Goal: Task Accomplishment & Management: Use online tool/utility

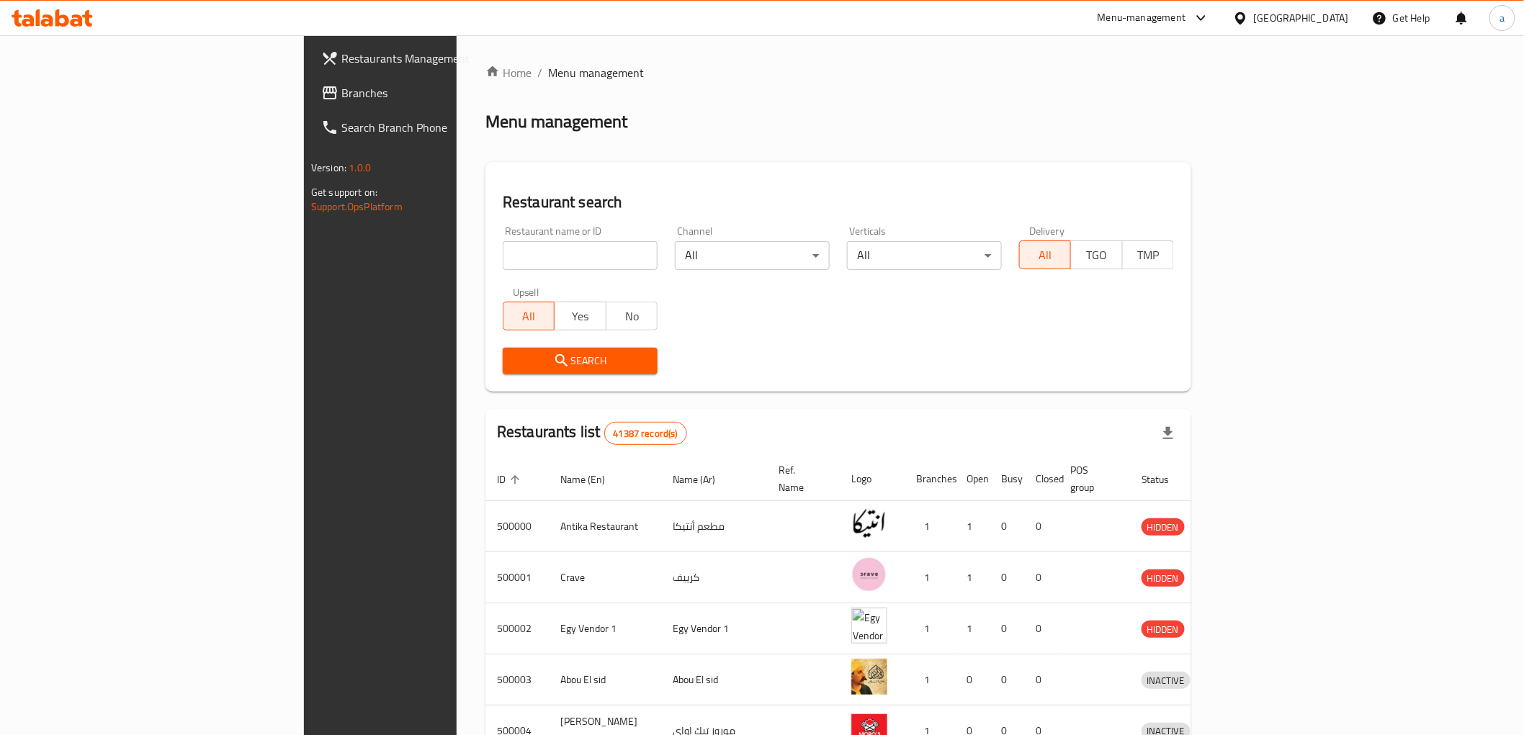
click at [1331, 17] on div "[GEOGRAPHIC_DATA]" at bounding box center [1301, 18] width 95 height 16
click at [1187, 143] on div "Bahrain Egypt Iraq Jordan Kuwait Oman Qatar Saudi Arabia United Arab Emirates" at bounding box center [1241, 246] width 216 height 296
click at [1144, 148] on div "Bahrain Egypt Iraq Jordan Kuwait Oman Qatar Saudi Arabia United Arab Emirates" at bounding box center [1241, 246] width 216 height 296
drag, startPoint x: 954, startPoint y: 92, endPoint x: 480, endPoint y: 99, distance: 474.0
click at [953, 91] on div "Home / Menu management Menu management Restaurant search Restaurant name or ID …" at bounding box center [838, 563] width 706 height 998
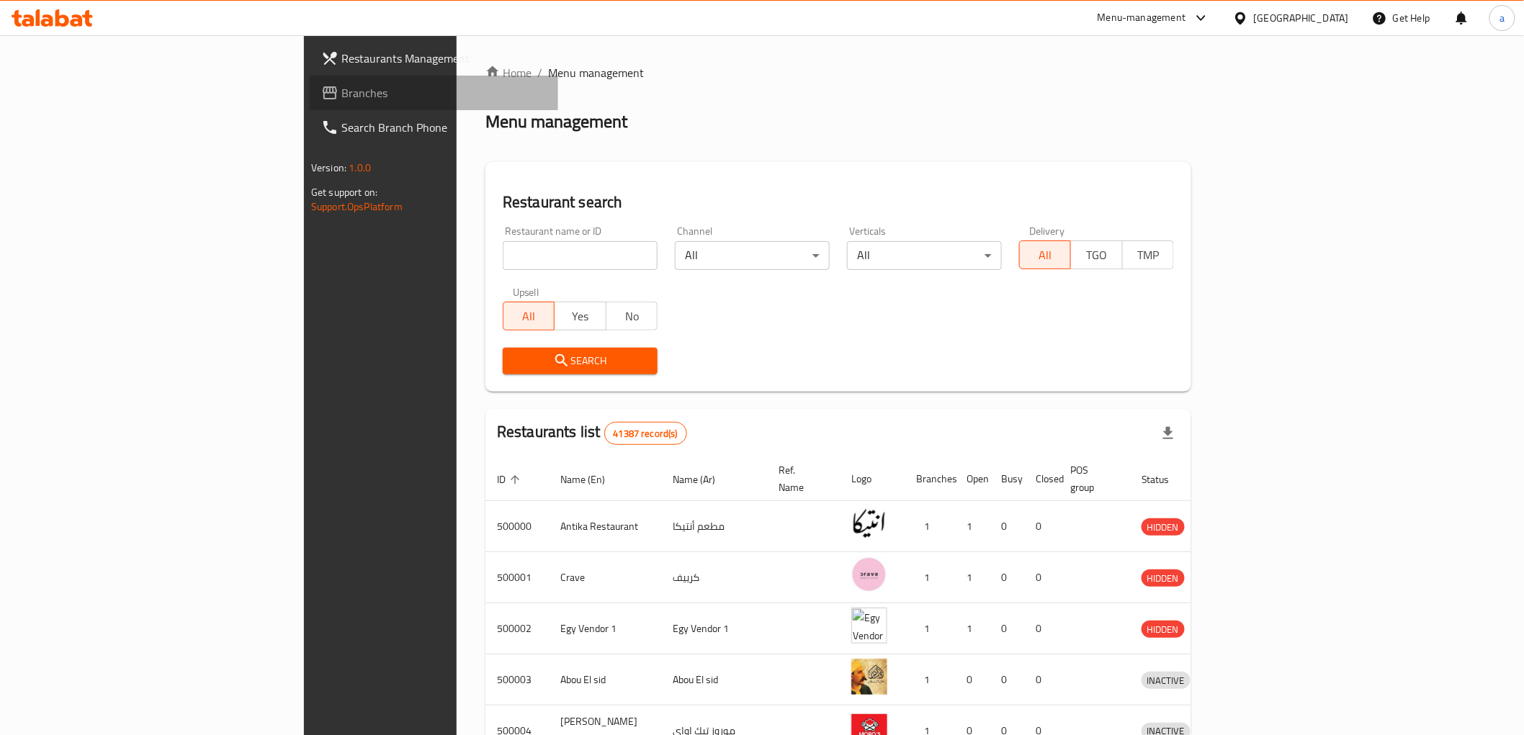
click at [310, 105] on link "Branches" at bounding box center [434, 93] width 248 height 35
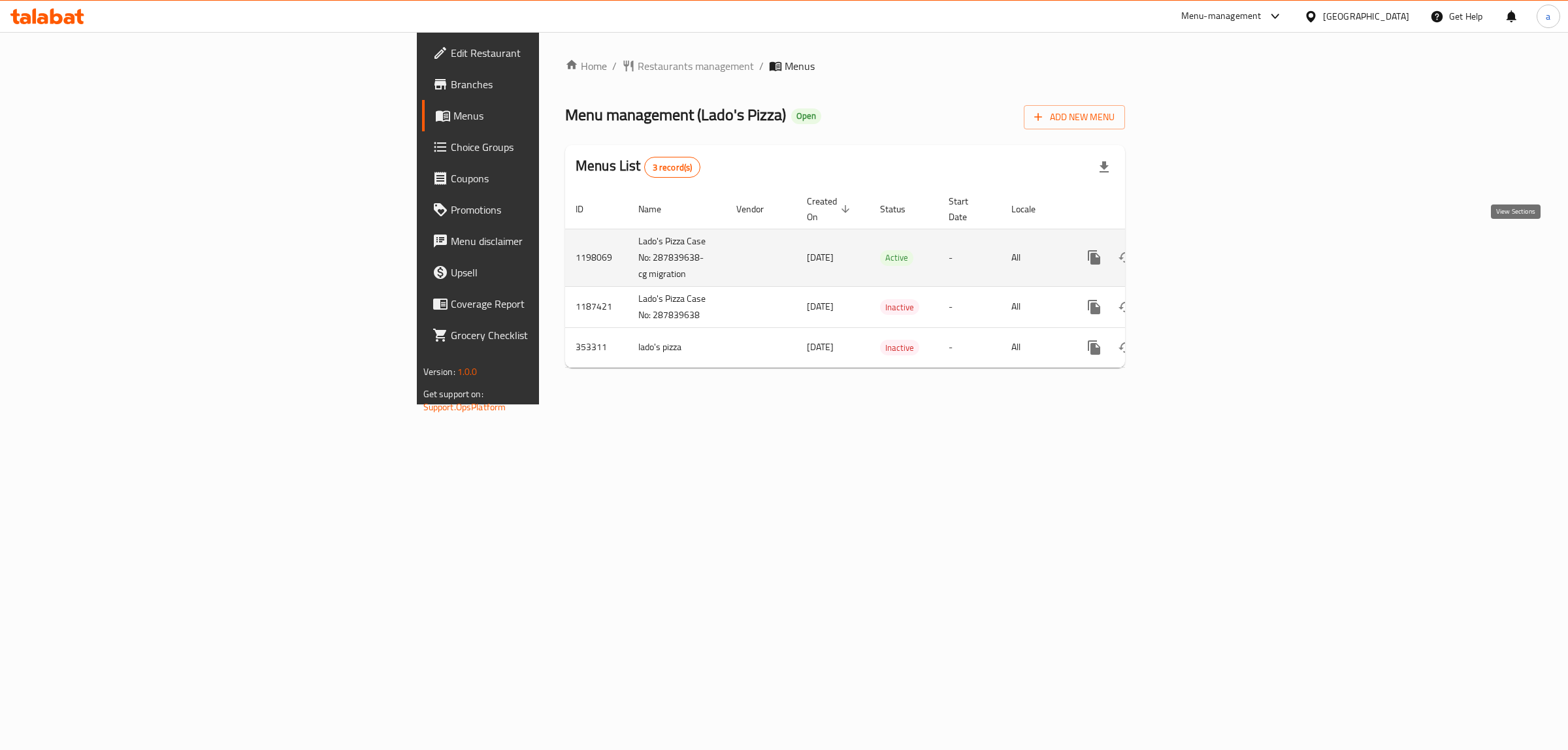
click at [1196, 249] on icon "enhanced table" at bounding box center [1187, 257] width 15 height 15
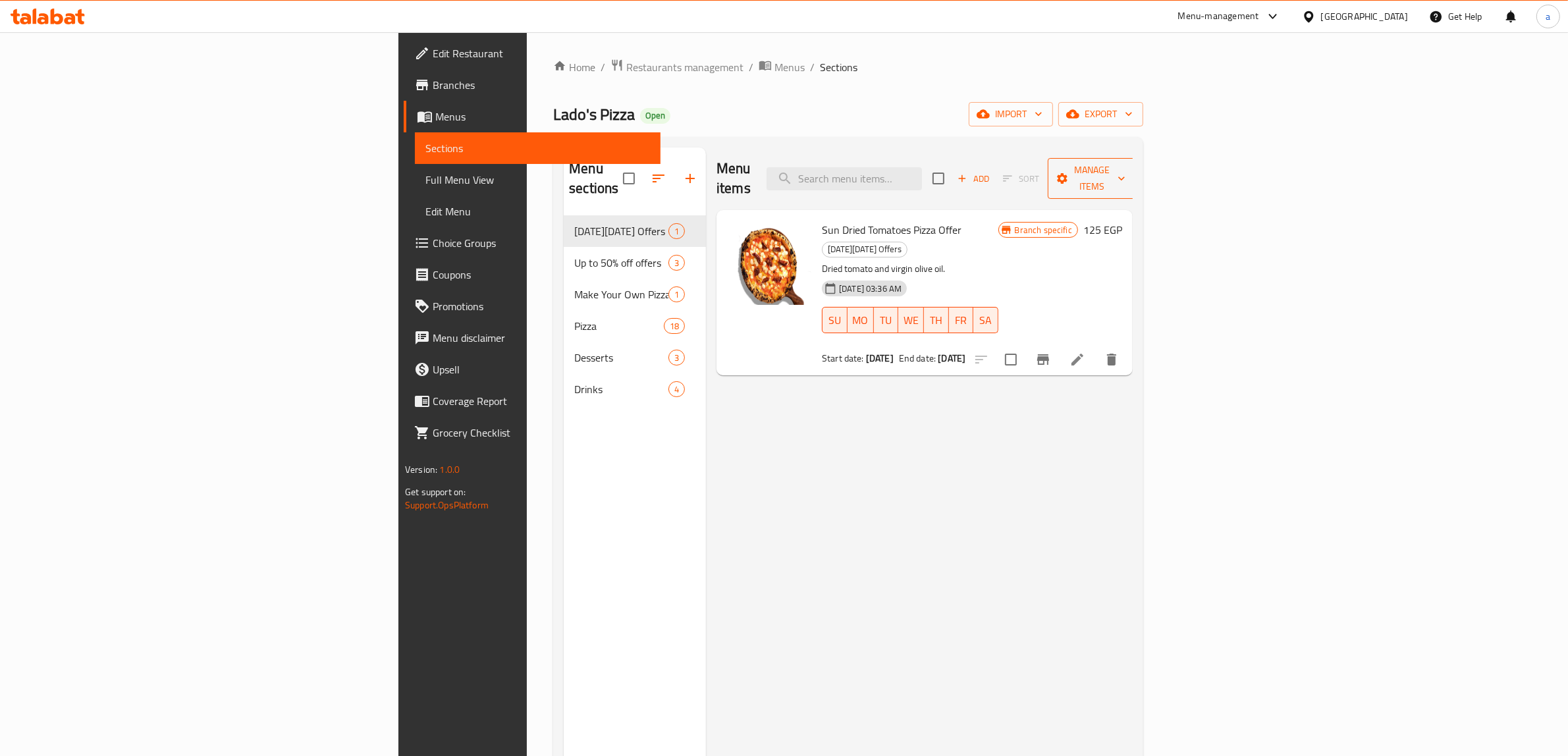
click at [1125, 176] on span "Manage items" at bounding box center [1091, 178] width 67 height 33
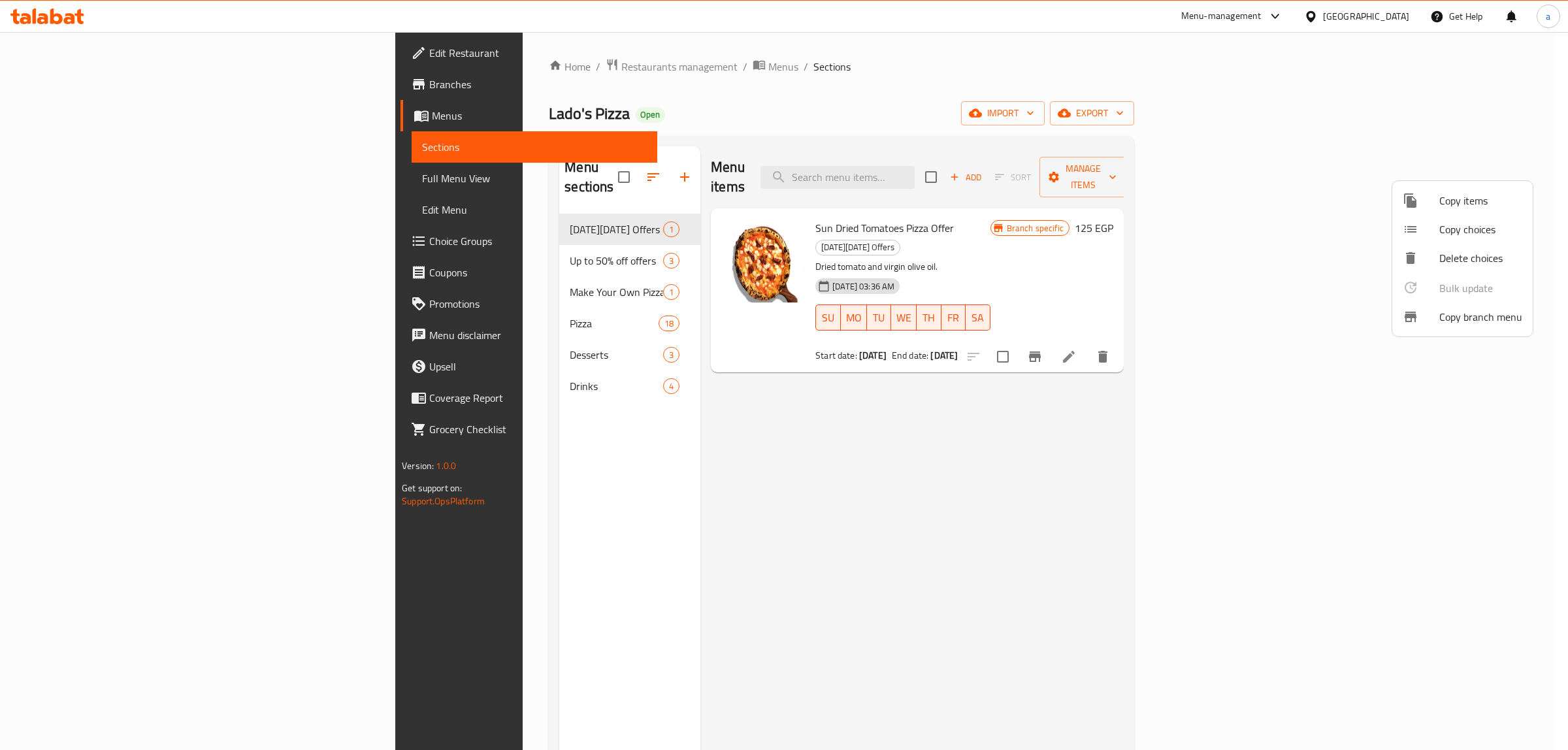
click at [1421, 316] on div at bounding box center [1420, 317] width 36 height 15
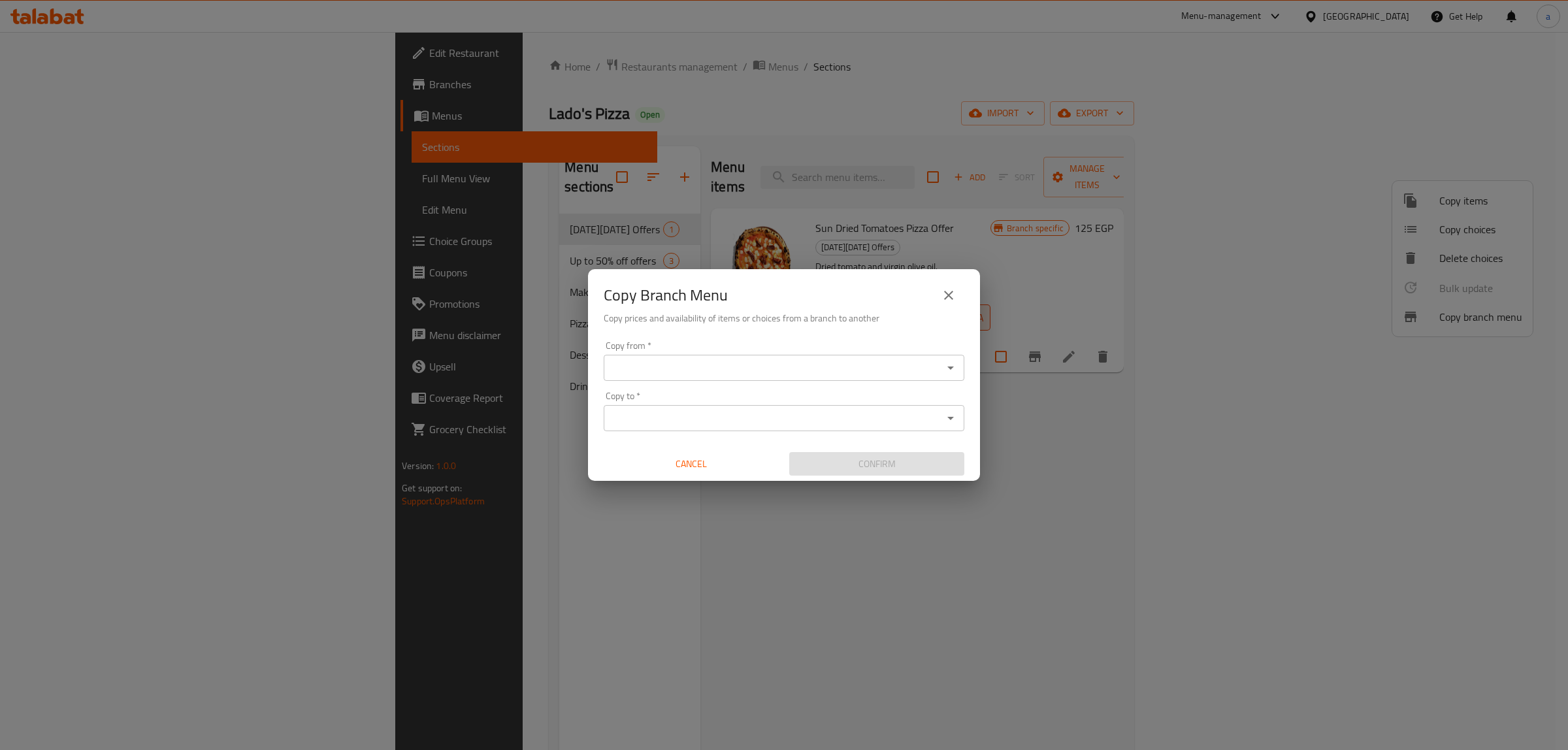
click at [763, 375] on input "Copy from   *" at bounding box center [773, 367] width 331 height 18
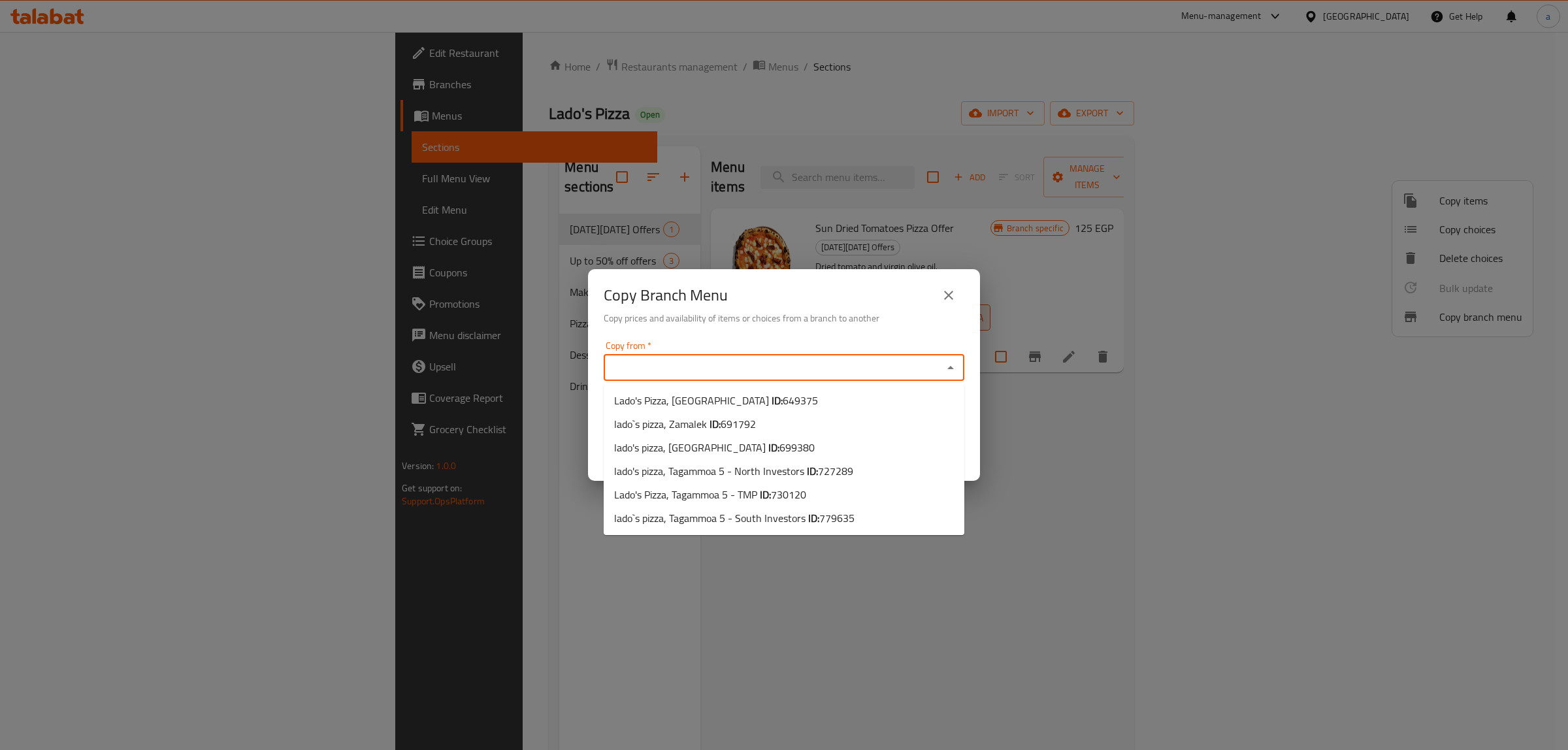
paste input "730120"
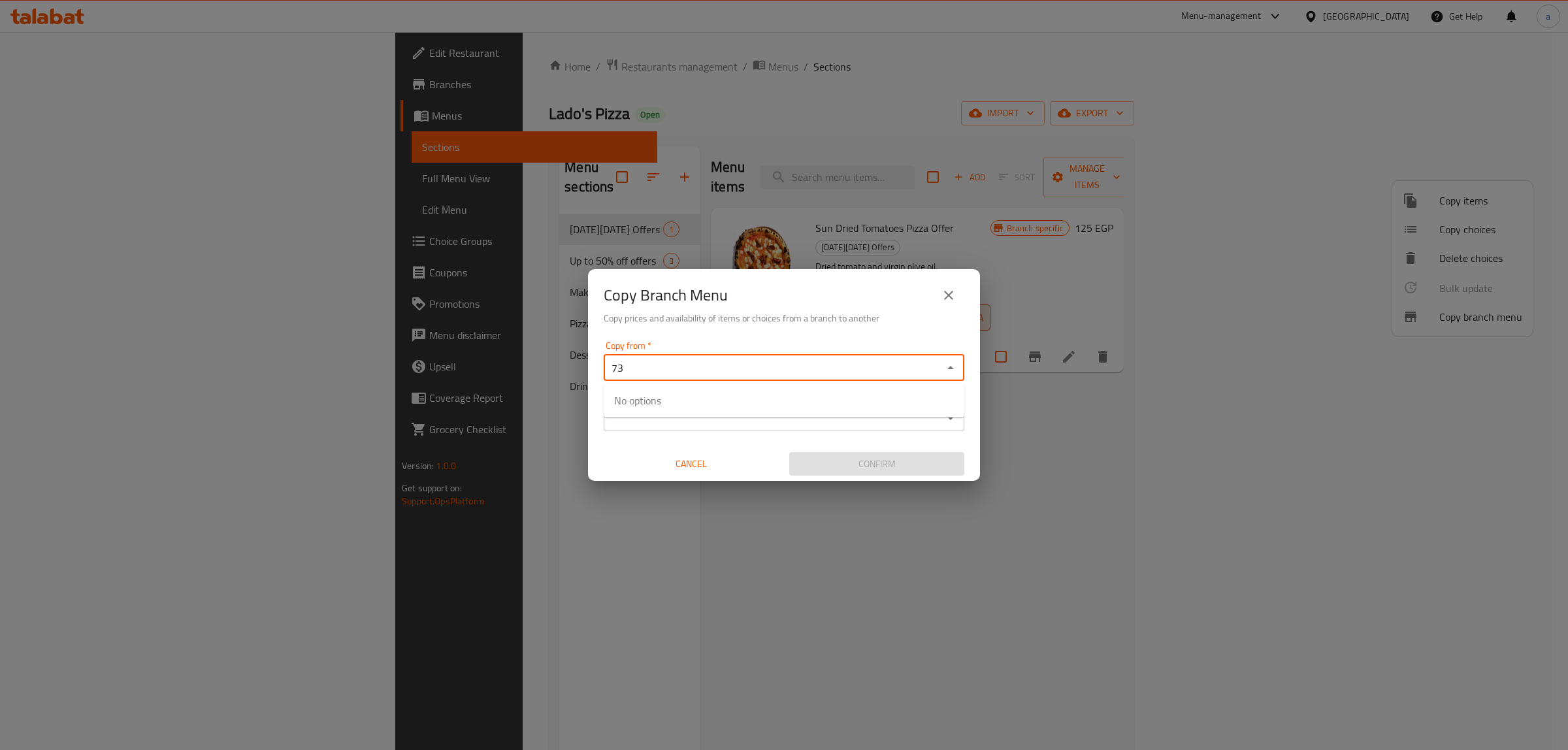
type input "7"
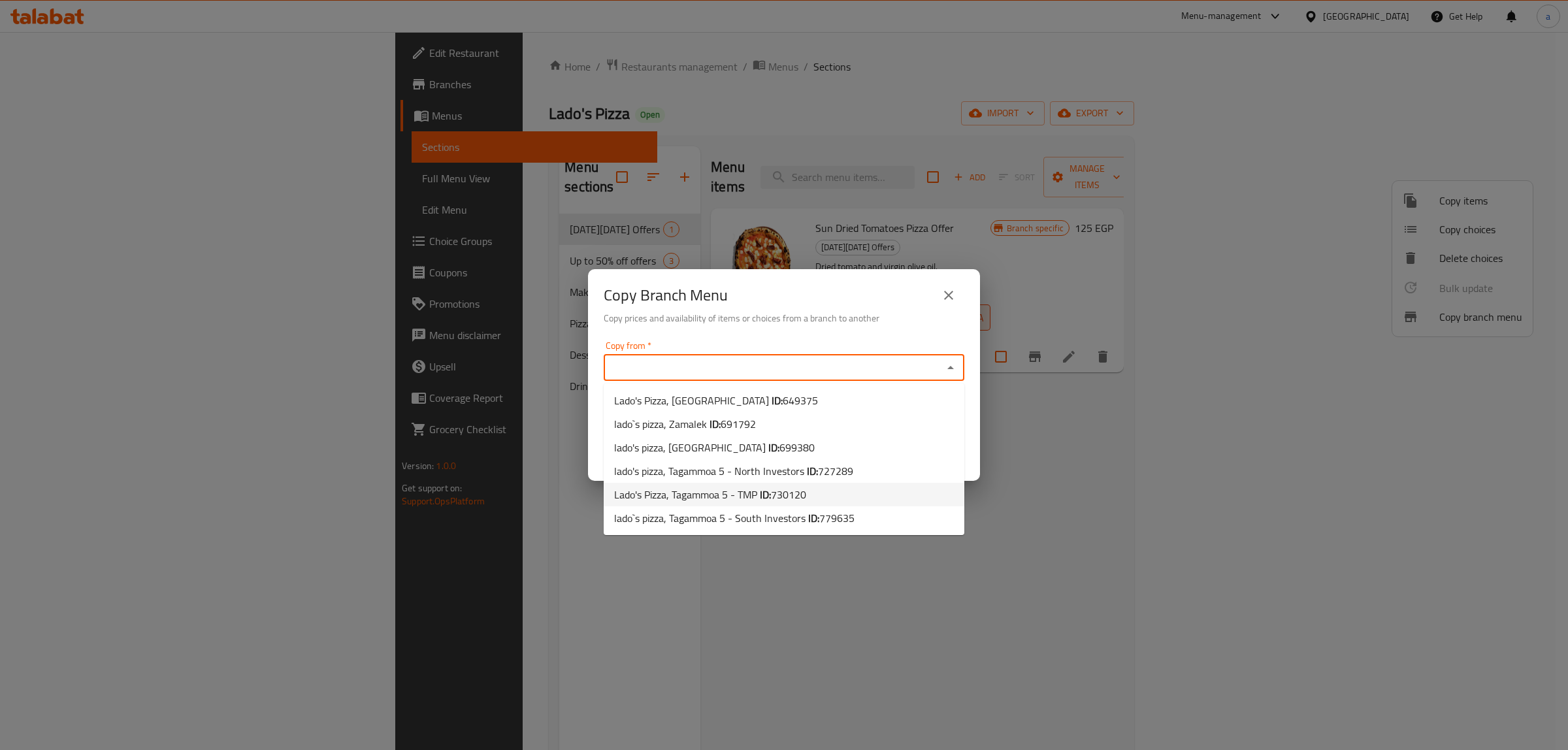
click at [714, 499] on span "Lado's Pizza, Tagammoa 5 - TMP ID: 730120" at bounding box center [710, 494] width 192 height 15
type input "Lado's Pizza, Tagammoa 5 - TMP"
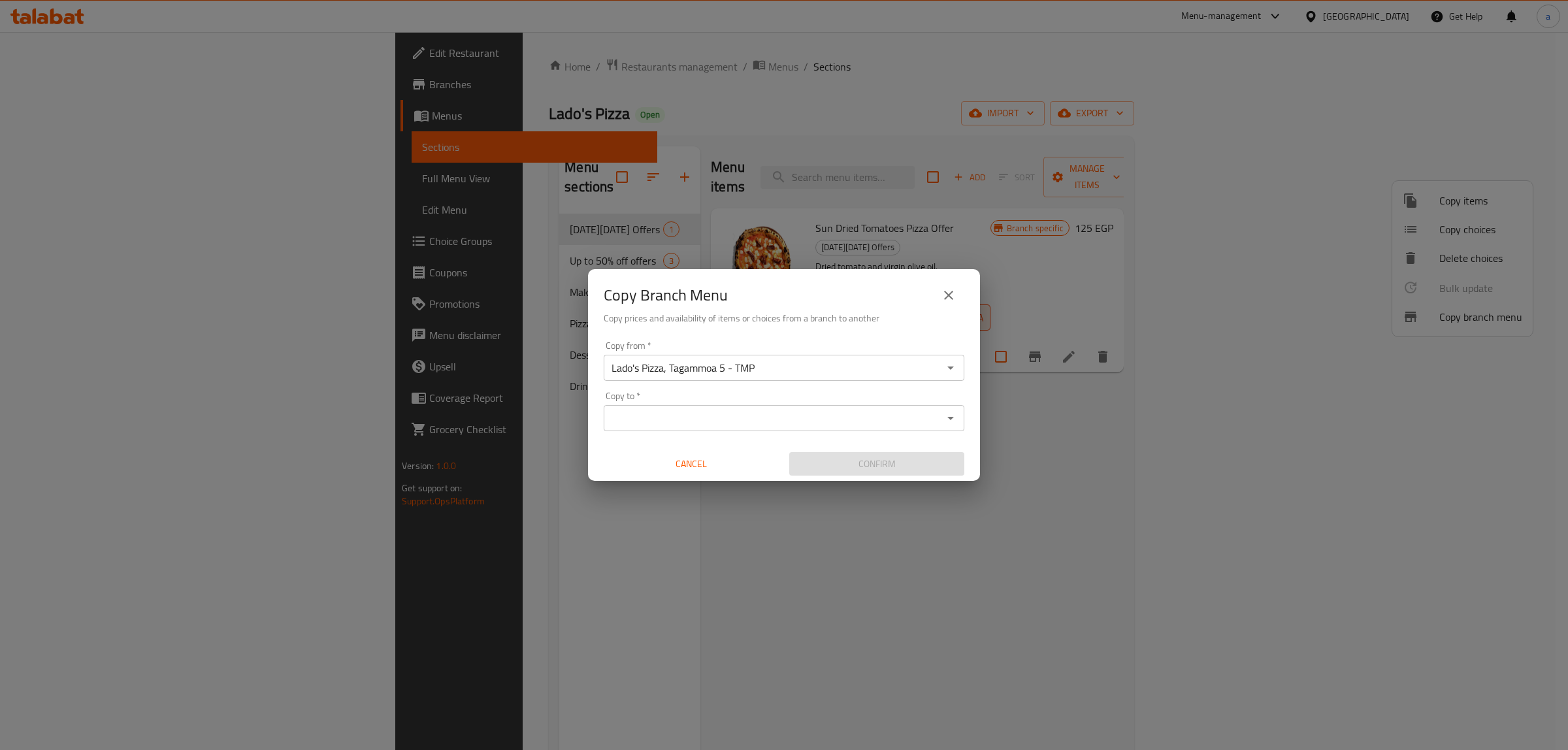
drag, startPoint x: 948, startPoint y: 415, endPoint x: 930, endPoint y: 423, distance: 19.7
click at [948, 415] on icon "Open" at bounding box center [950, 417] width 15 height 15
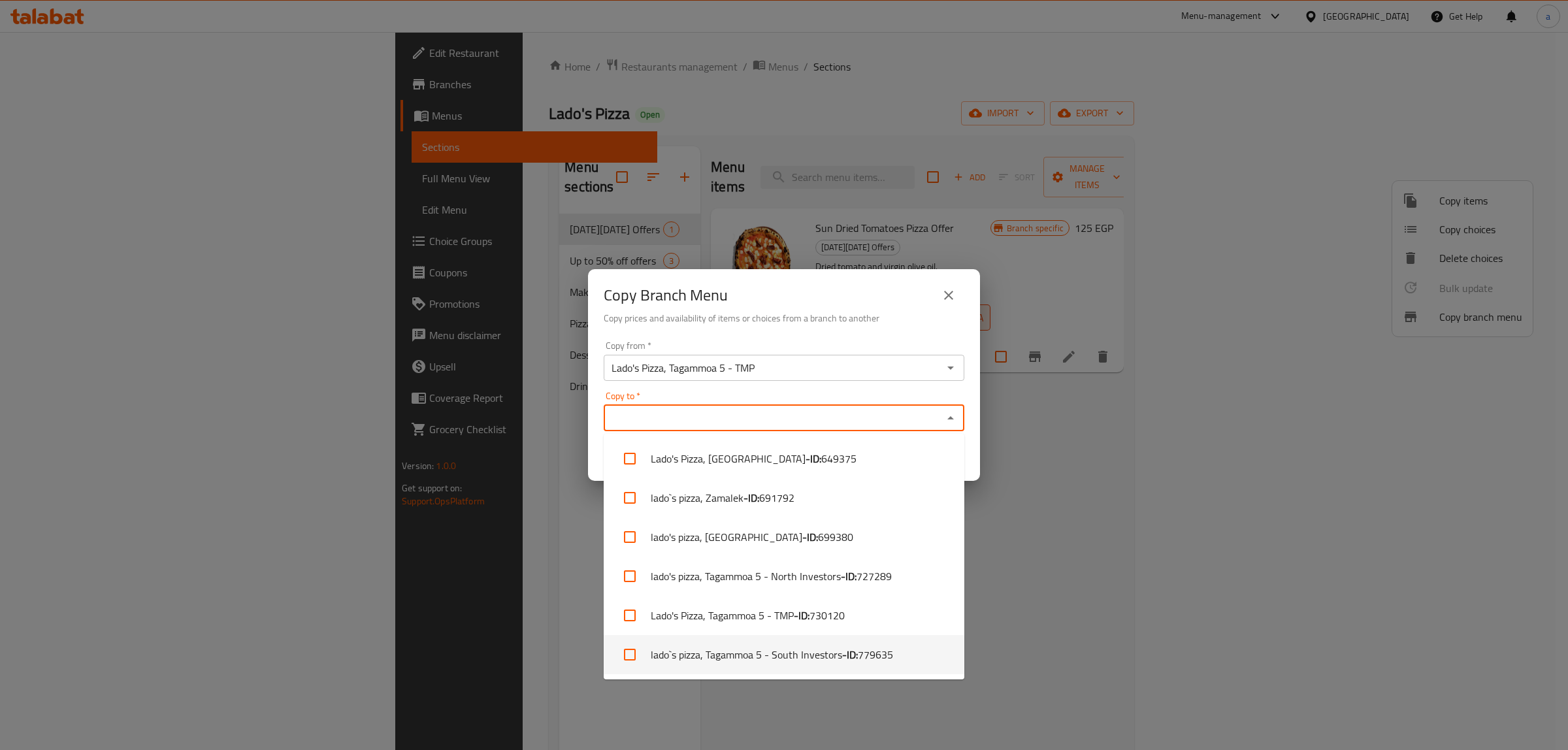
click at [818, 655] on li "lado`s pizza, Tagammoa 5 - South Investors - ID: 779635" at bounding box center [784, 654] width 361 height 39
checkbox input "true"
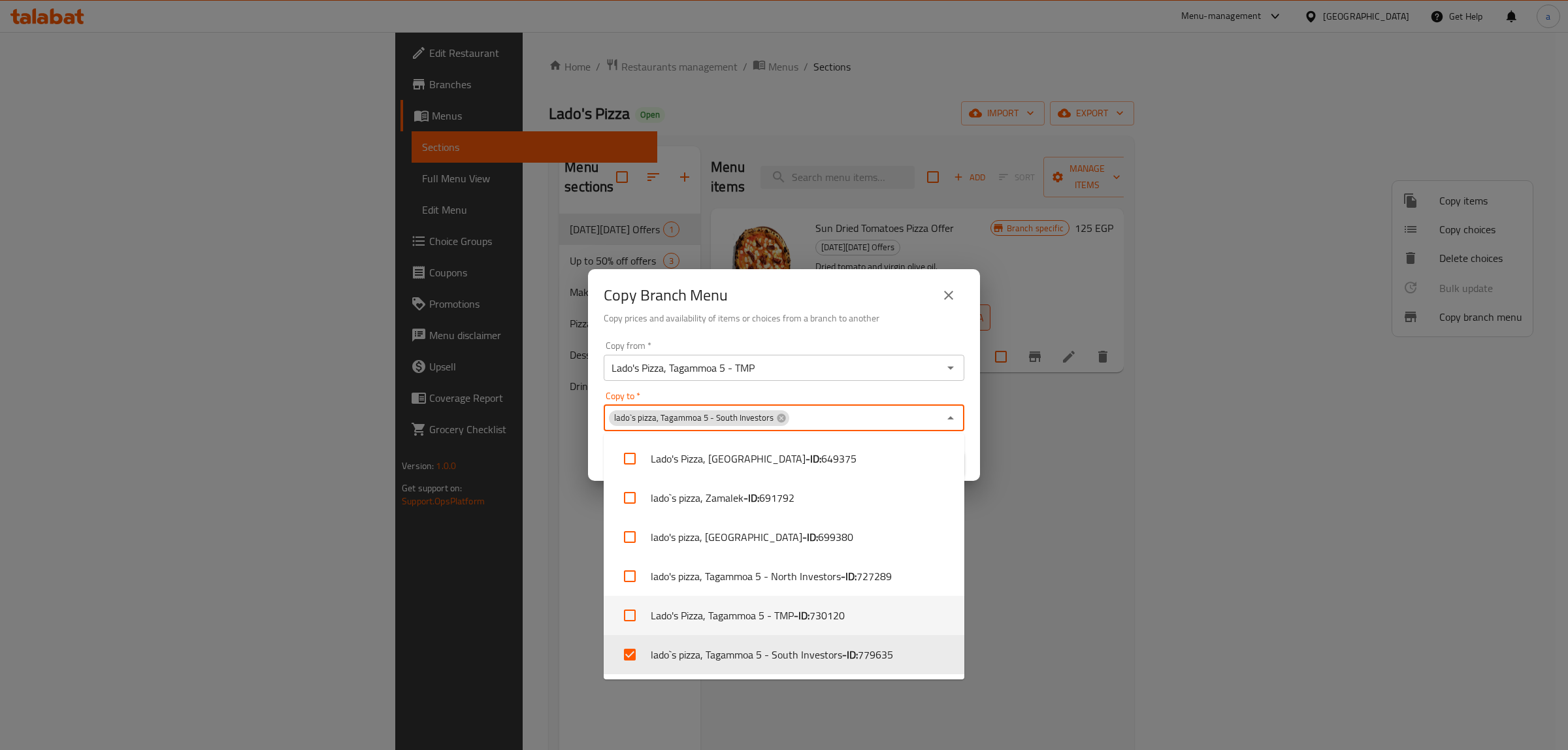
click at [1085, 548] on div "Copy Branch Menu Copy prices and availability of items or choices from a branch…" at bounding box center [784, 375] width 1568 height 750
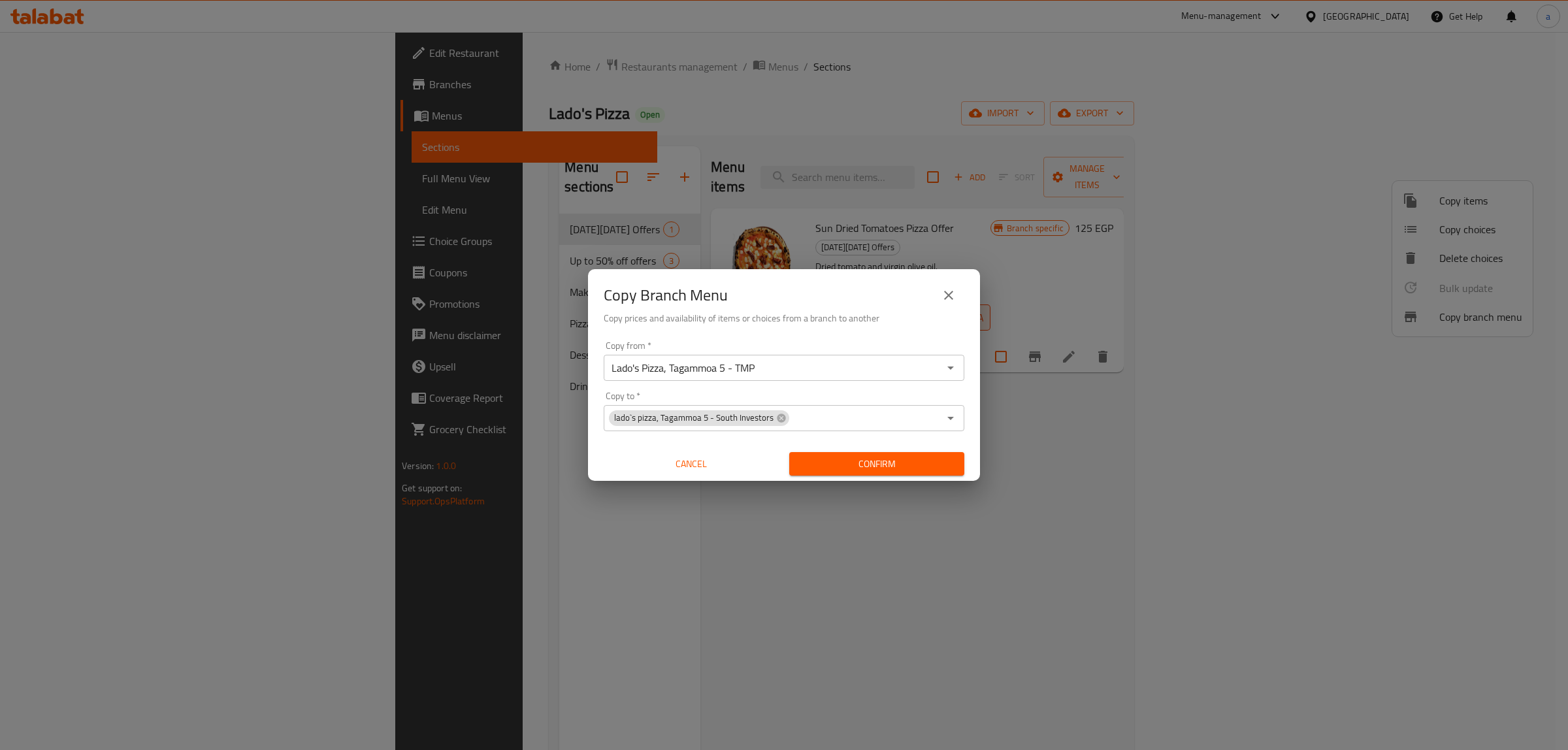
click at [911, 459] on span "Confirm" at bounding box center [877, 464] width 154 height 16
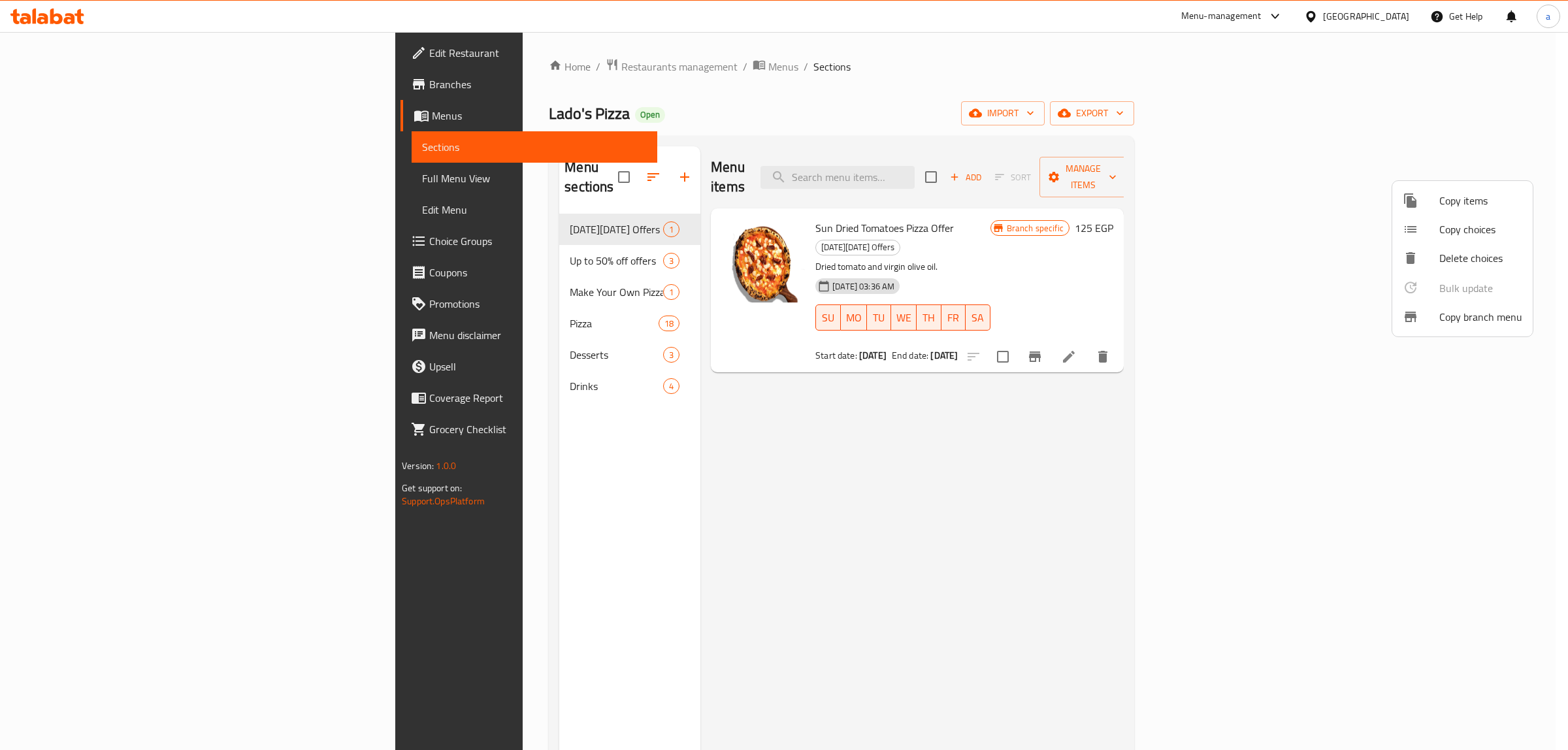
click at [110, 92] on div at bounding box center [784, 375] width 1568 height 750
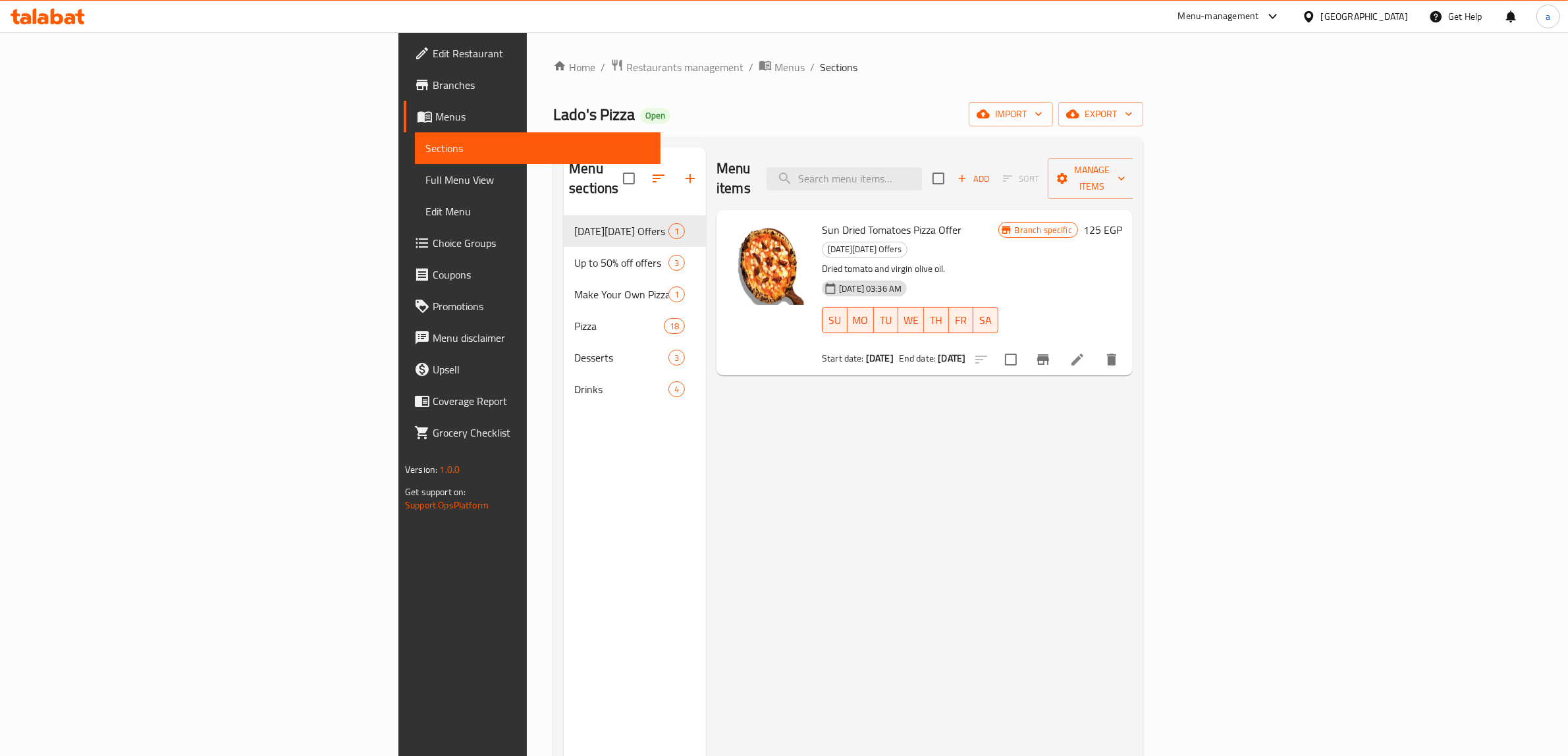
click at [432, 92] on span "Branches" at bounding box center [541, 84] width 218 height 16
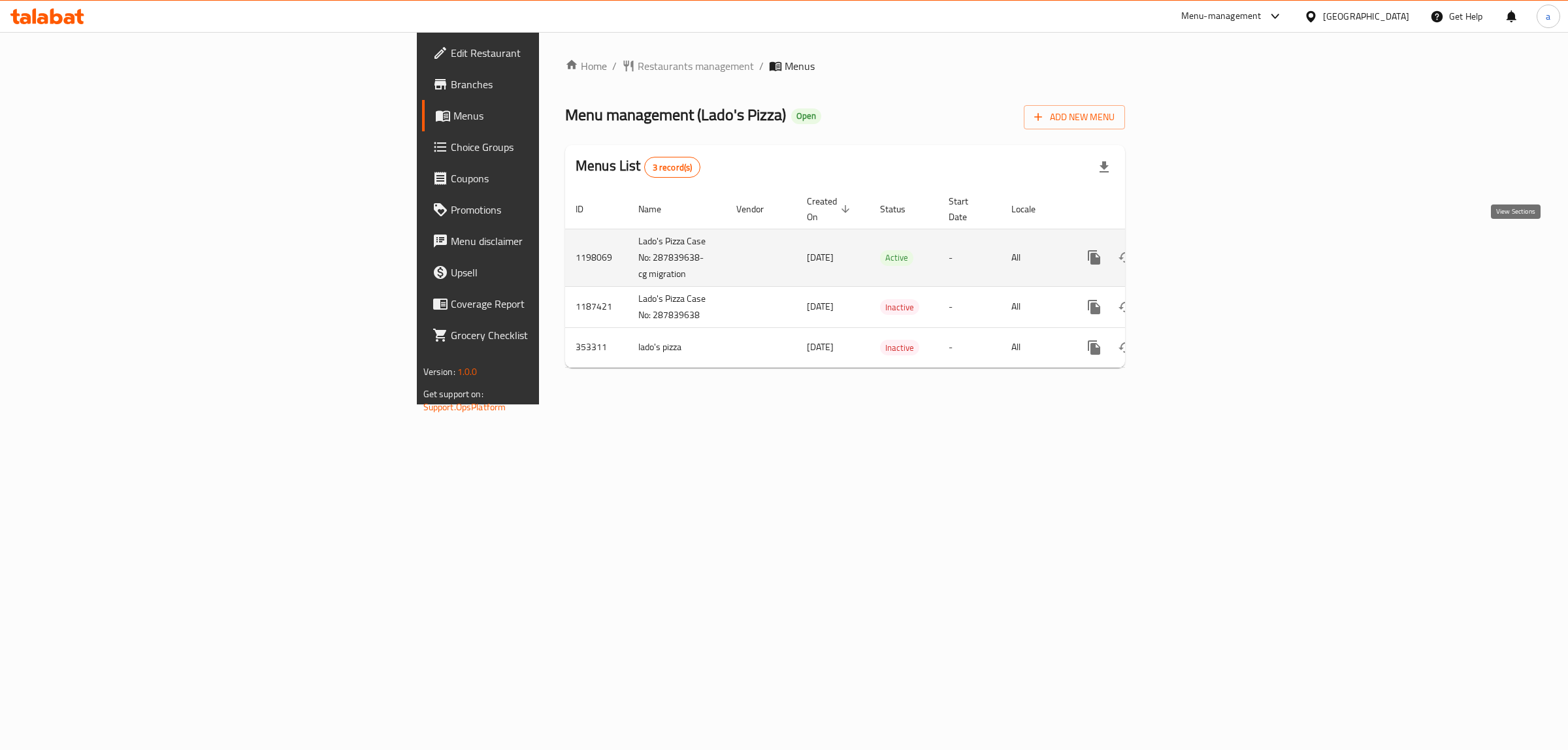
click at [1196, 249] on icon "enhanced table" at bounding box center [1187, 257] width 15 height 15
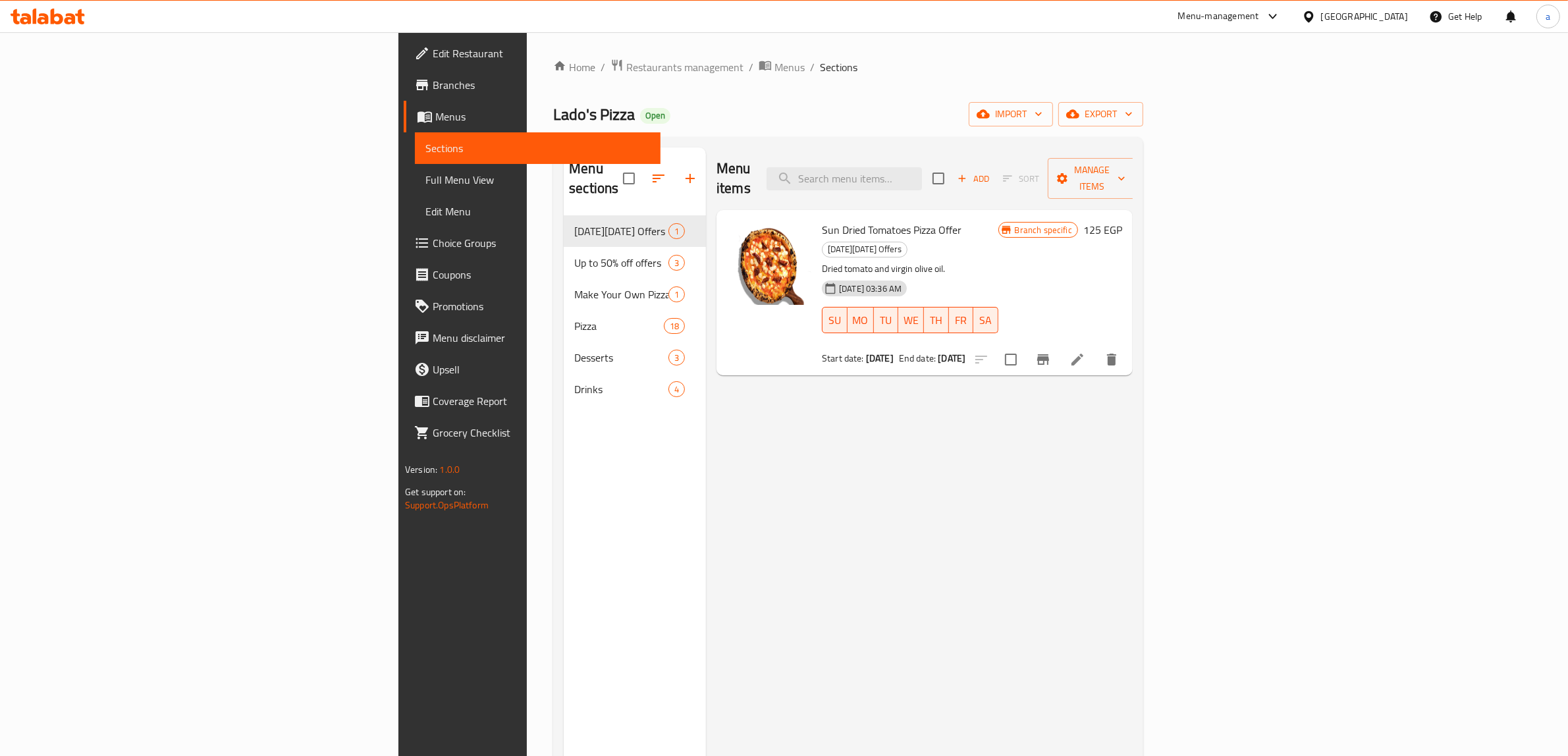
click at [425, 186] on span "Full Menu View" at bounding box center [538, 179] width 225 height 16
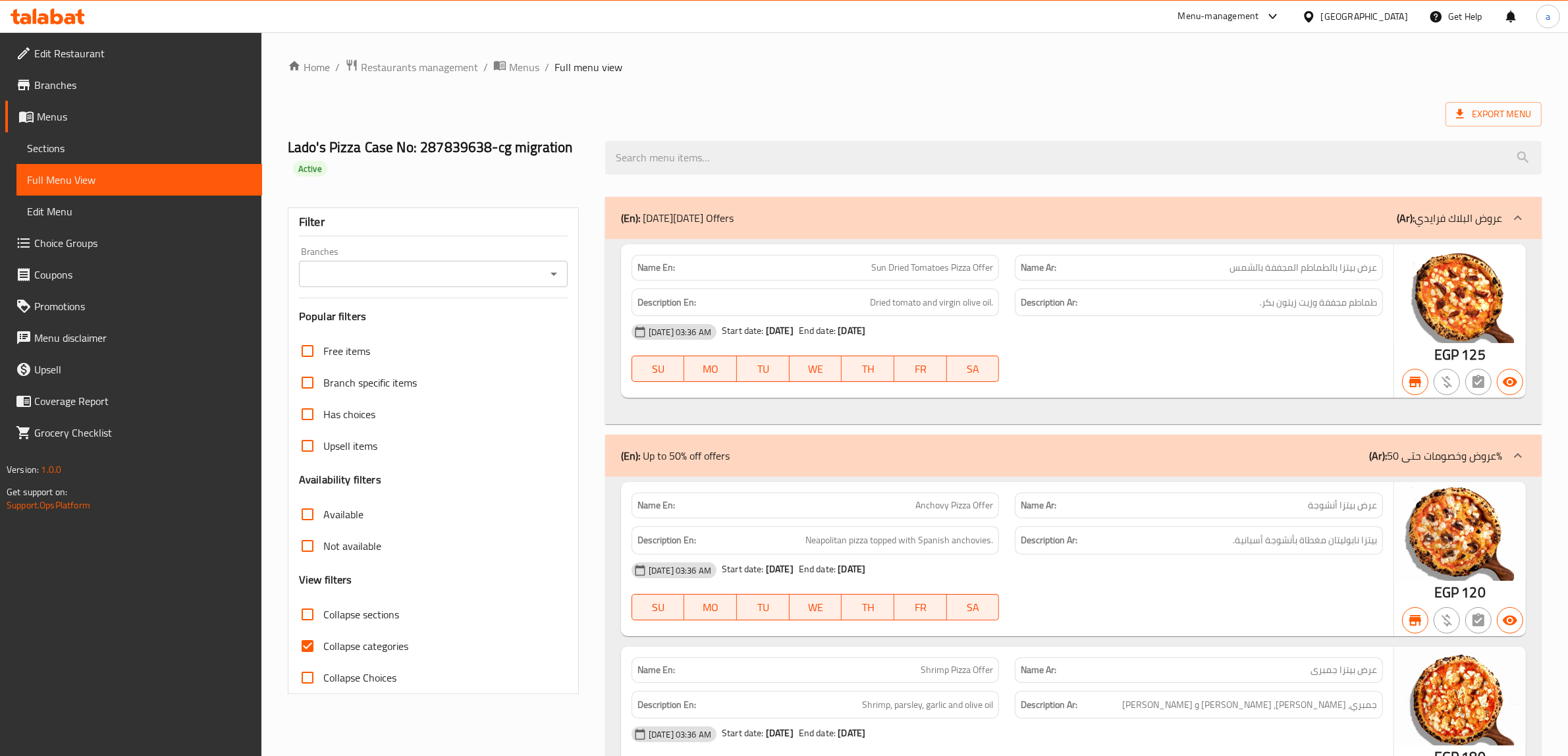
click at [307, 642] on input "Collapse categories" at bounding box center [307, 645] width 32 height 32
checkbox input "false"
click at [1511, 119] on span "Export Menu" at bounding box center [1493, 114] width 75 height 16
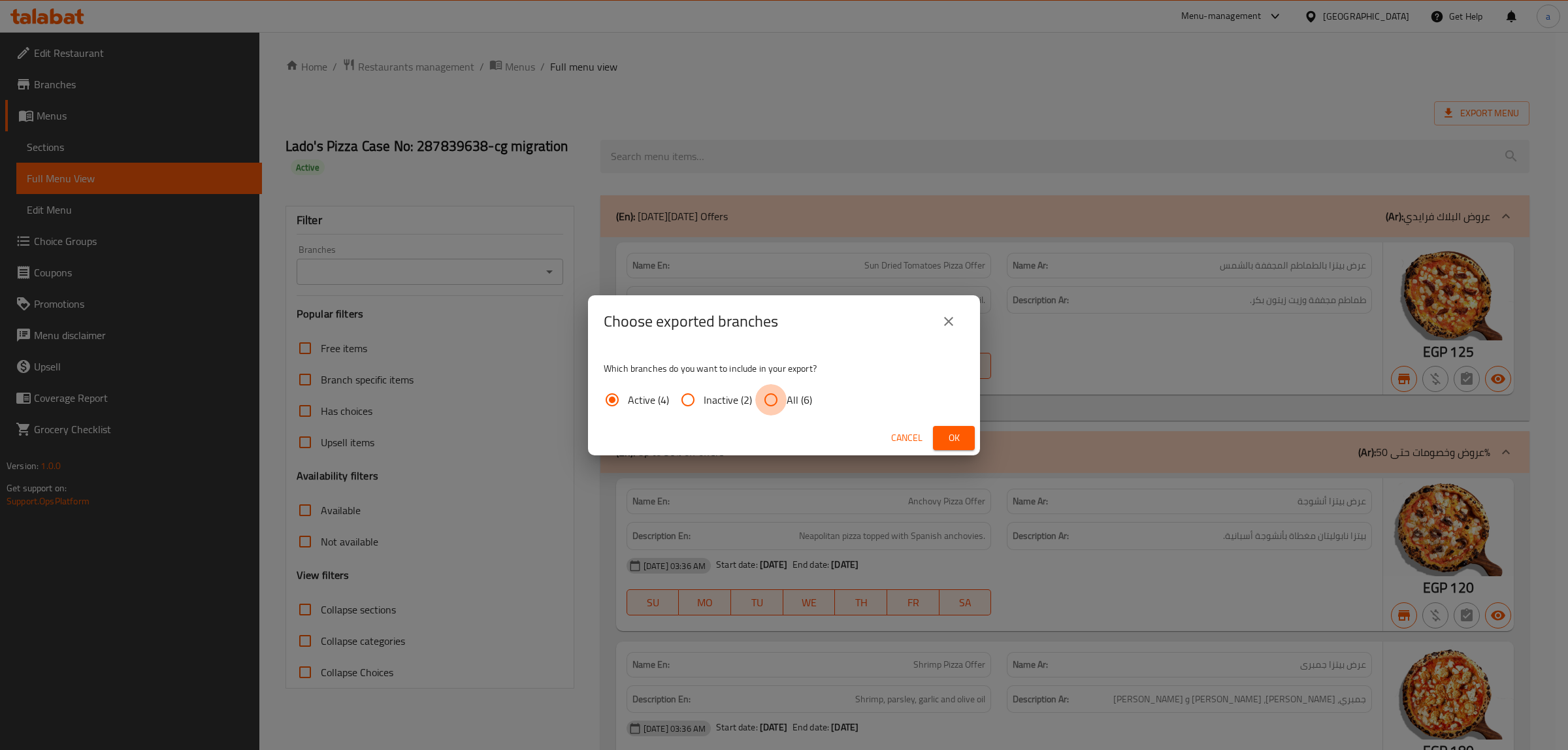
click at [766, 402] on input "All (6)" at bounding box center [771, 400] width 32 height 32
radio input "true"
click at [969, 440] on button "Ok" at bounding box center [954, 438] width 42 height 24
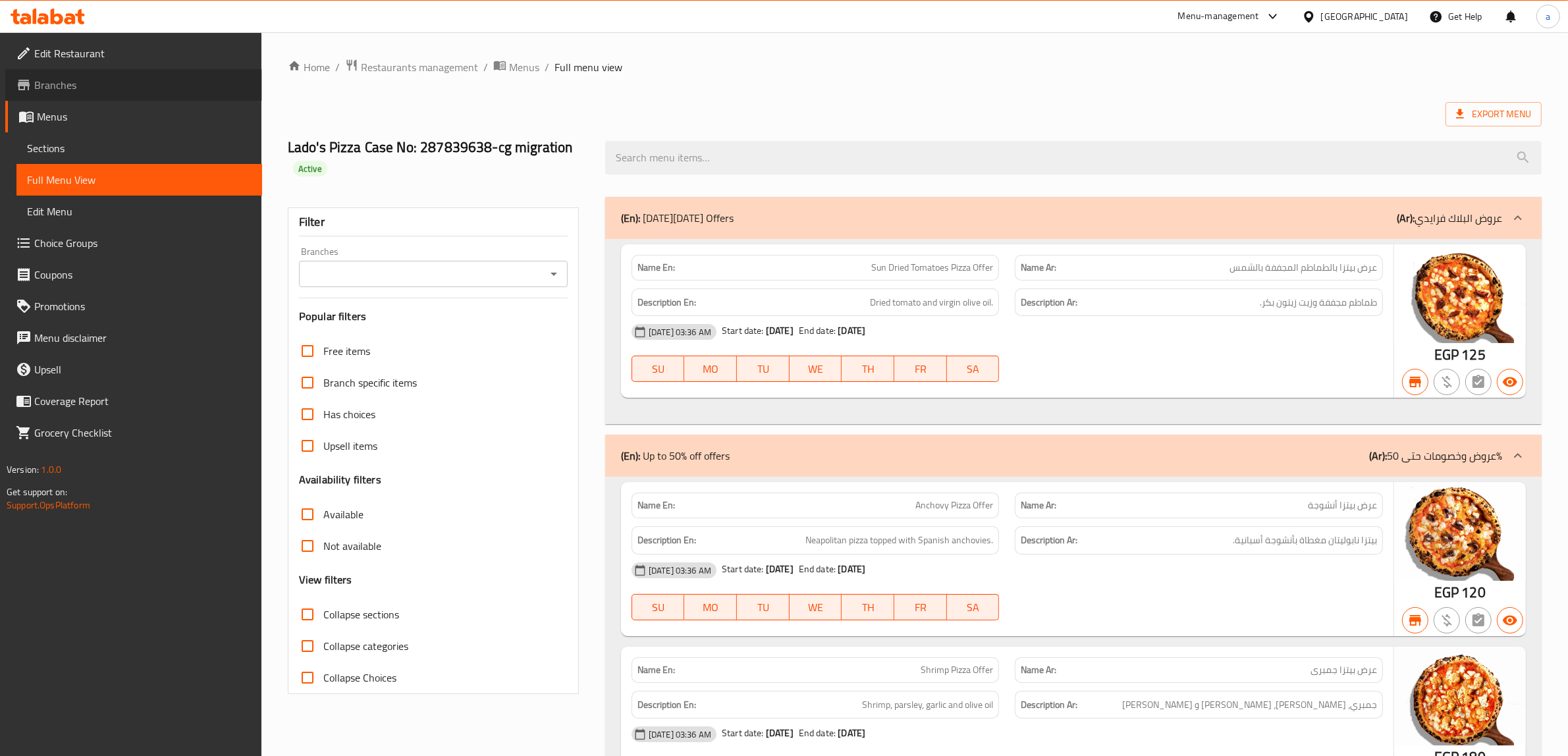
click at [102, 91] on span "Branches" at bounding box center [143, 84] width 218 height 16
